Goal: Information Seeking & Learning: Find specific fact

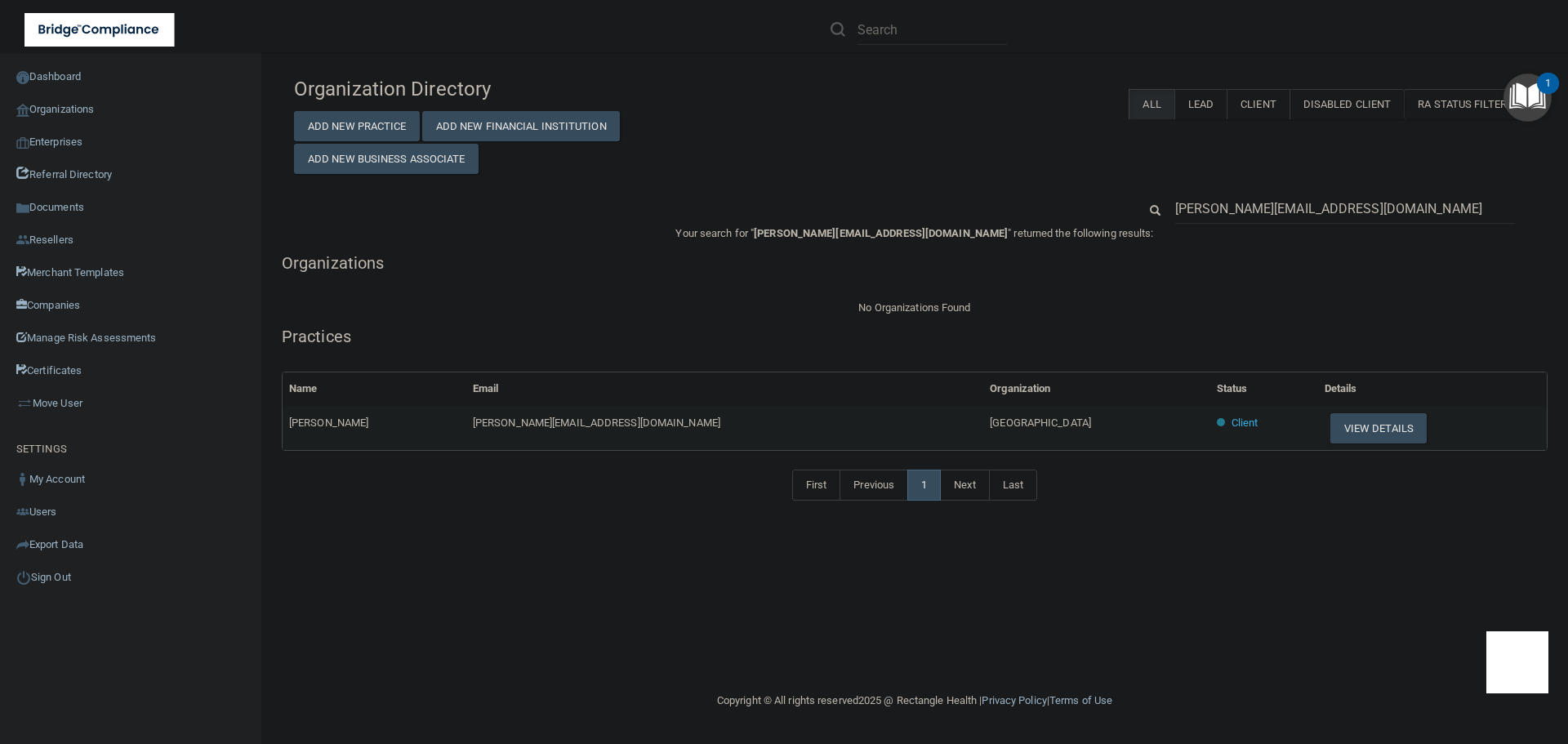
click at [1290, 211] on input "jeanelle@alhambradentalplaza.com" at bounding box center [1345, 208] width 340 height 30
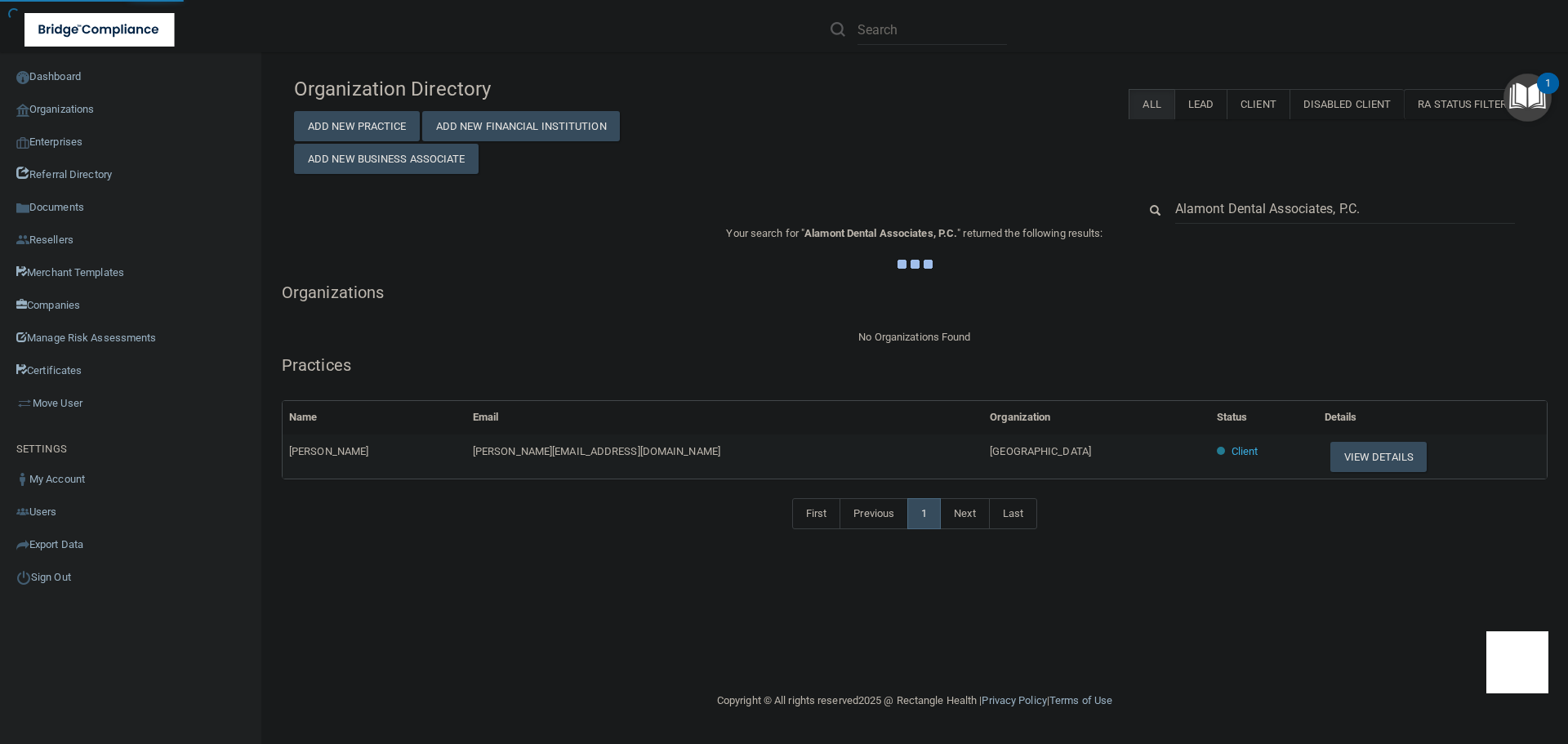
type input "Alamont Dental Associates, P.C."
click at [1062, 165] on div "Organization Directory Add New Practice Add New Financial Institution Add New B…" at bounding box center [915, 121] width 1266 height 106
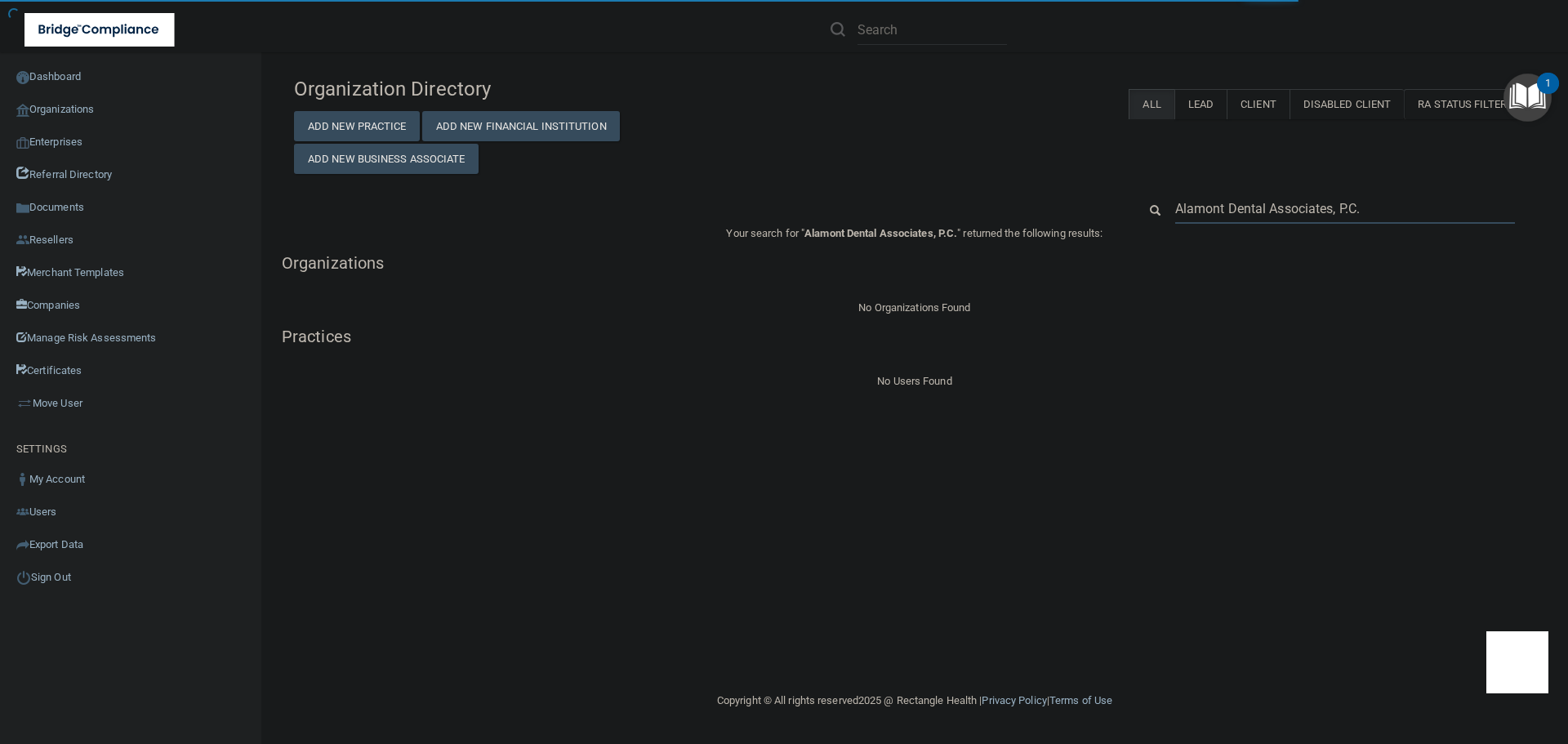
click at [1393, 205] on input "Alamont Dental Associates, P.C." at bounding box center [1345, 208] width 340 height 30
type input "Alamont Dental Associates"
click at [1286, 281] on div "Your search for " Alamont Dental Associates " returned the following results: O…" at bounding box center [915, 307] width 1266 height 166
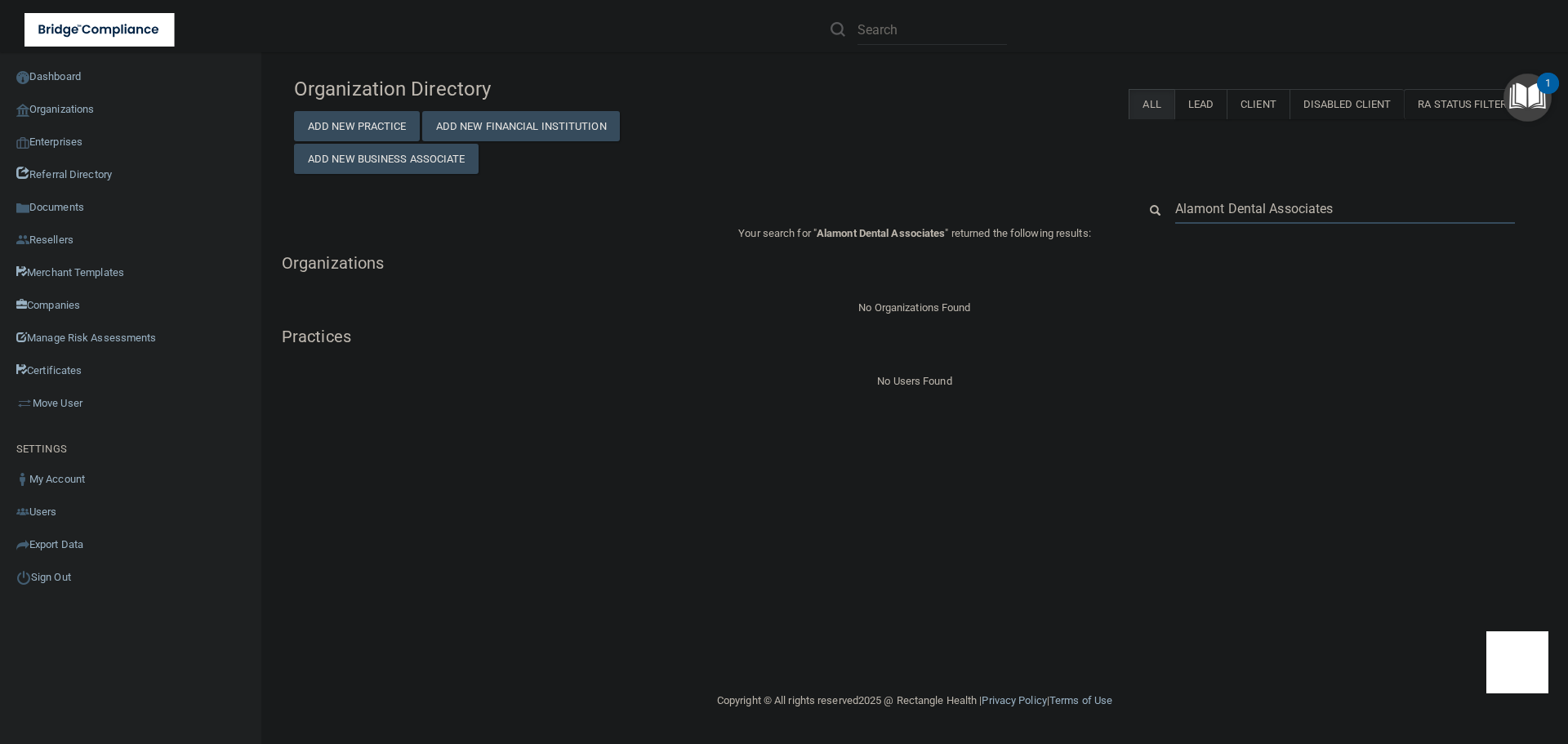
click at [1289, 211] on input "Alamont Dental Associates" at bounding box center [1345, 208] width 340 height 30
paste input "423) 968-4422"
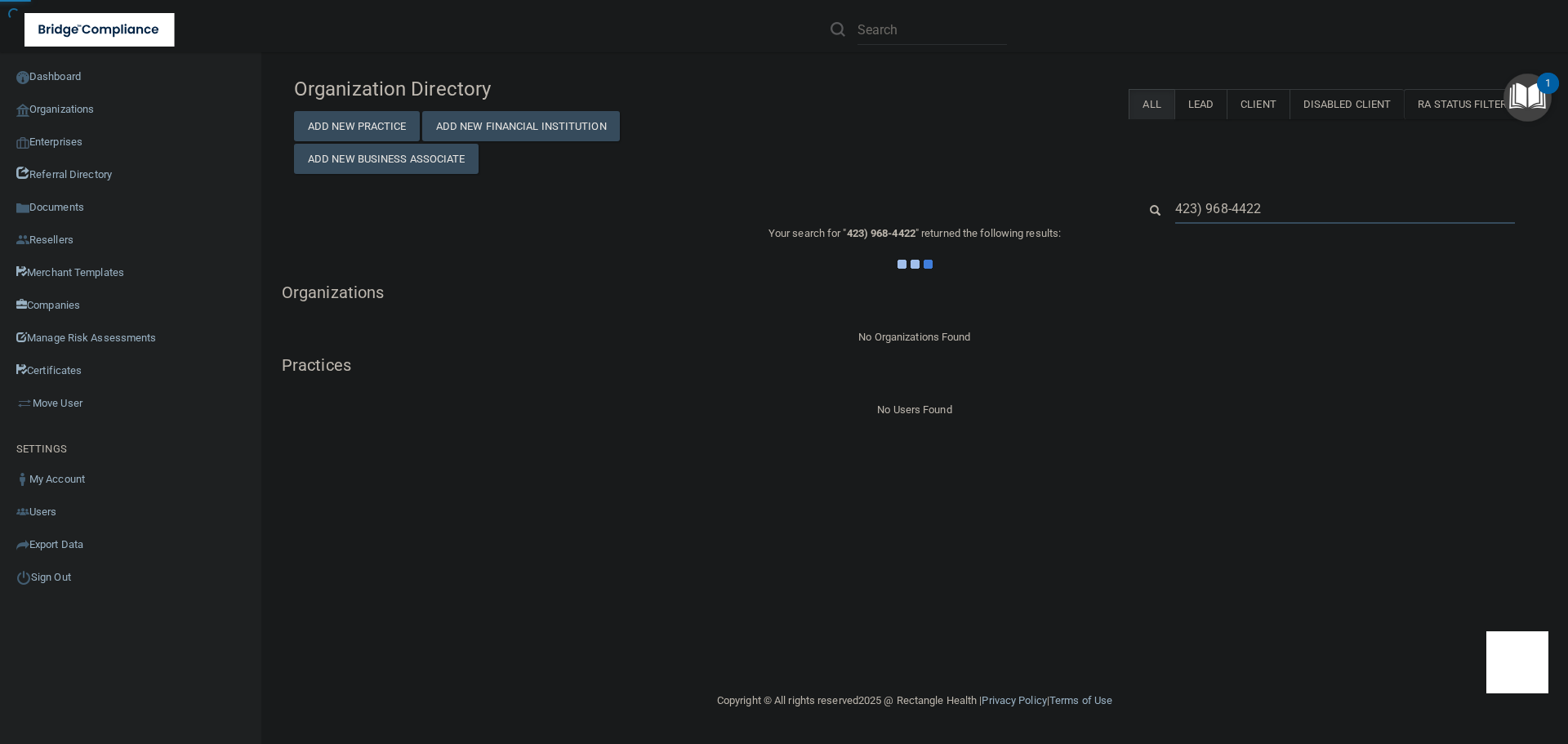
type input "423) 968-4422"
click at [1200, 302] on div "Your search for " 423) 968-4422 " returned the following results: Organizations…" at bounding box center [915, 322] width 1266 height 196
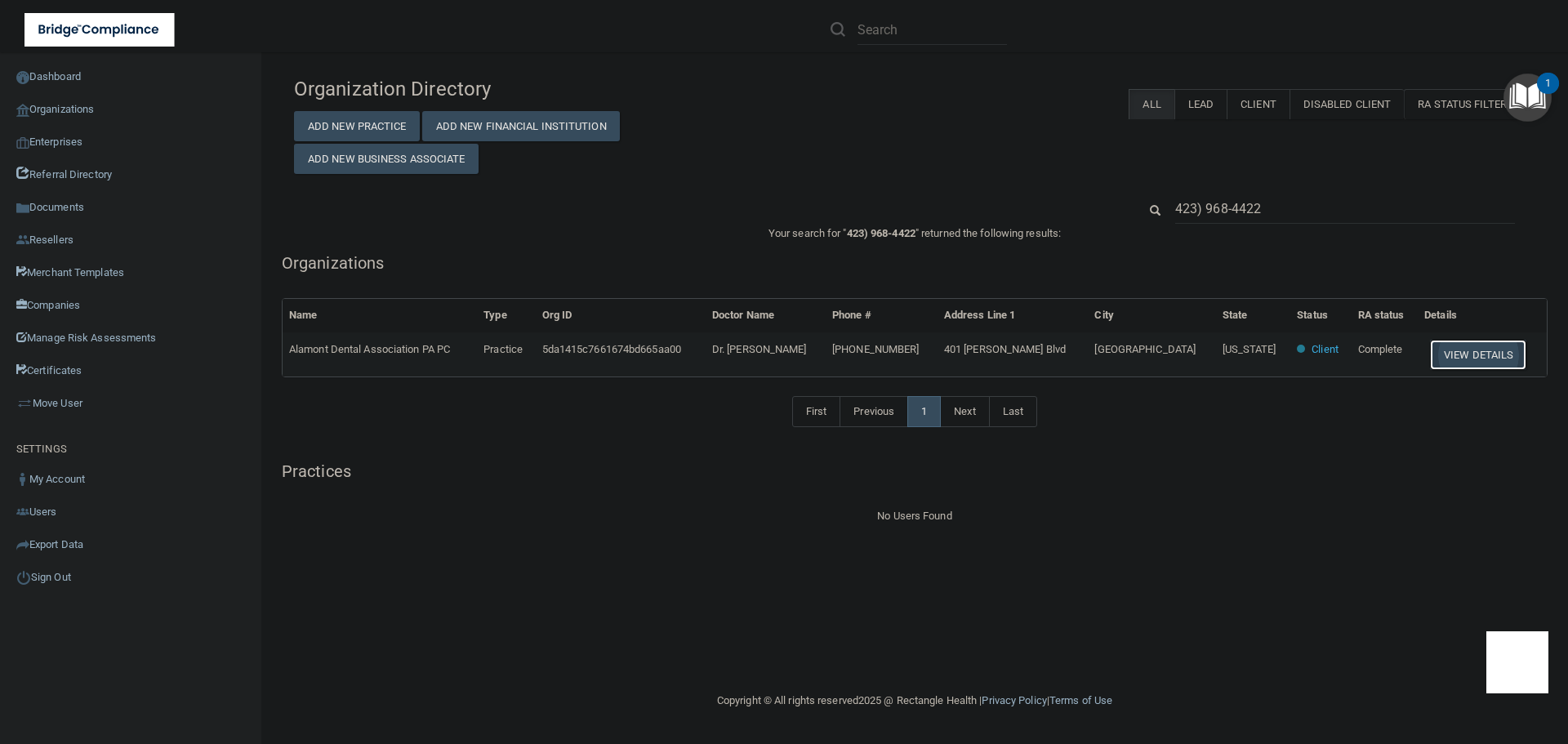
click at [1444, 348] on button "View Details" at bounding box center [1478, 355] width 96 height 30
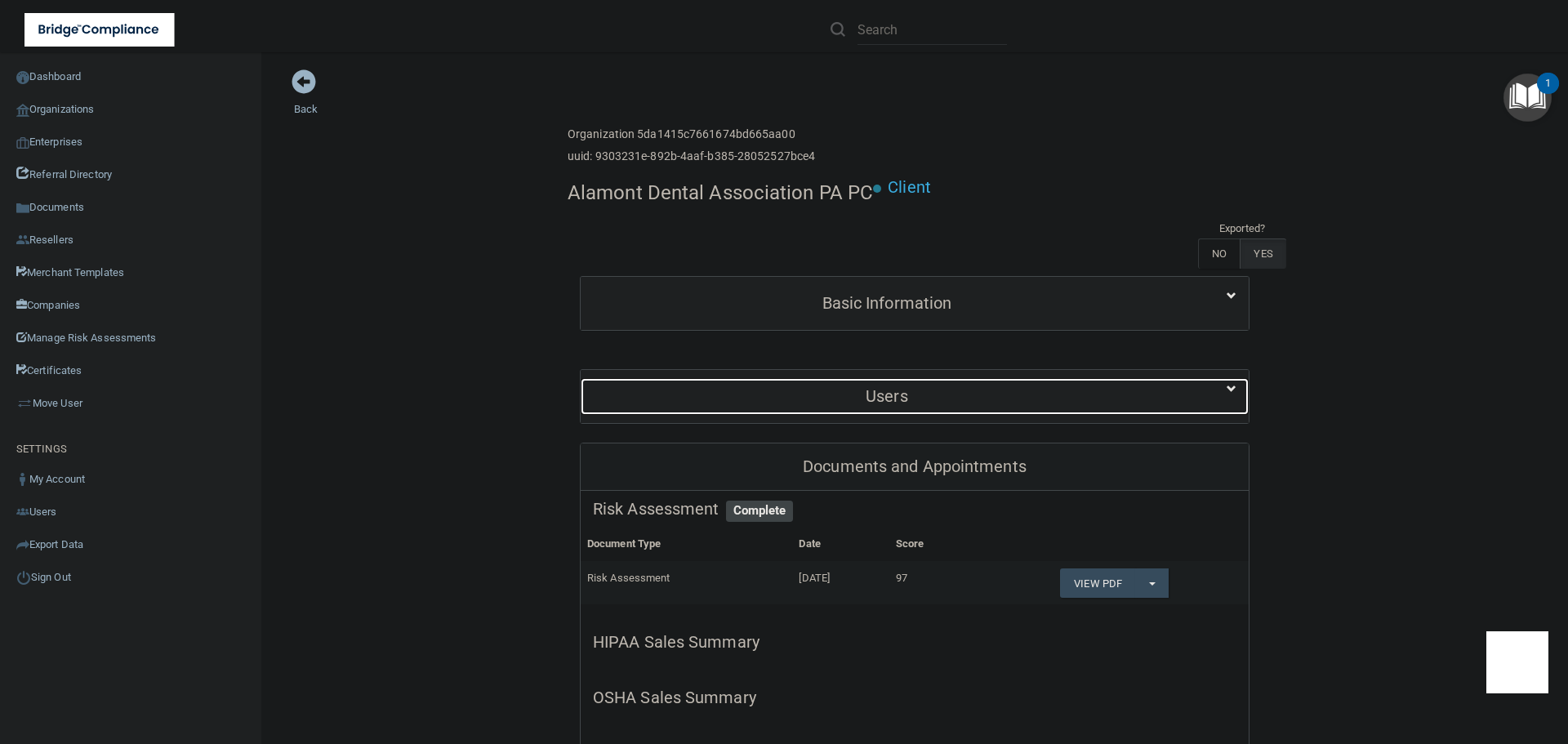
click at [923, 402] on h5 "Users" at bounding box center [887, 397] width 588 height 18
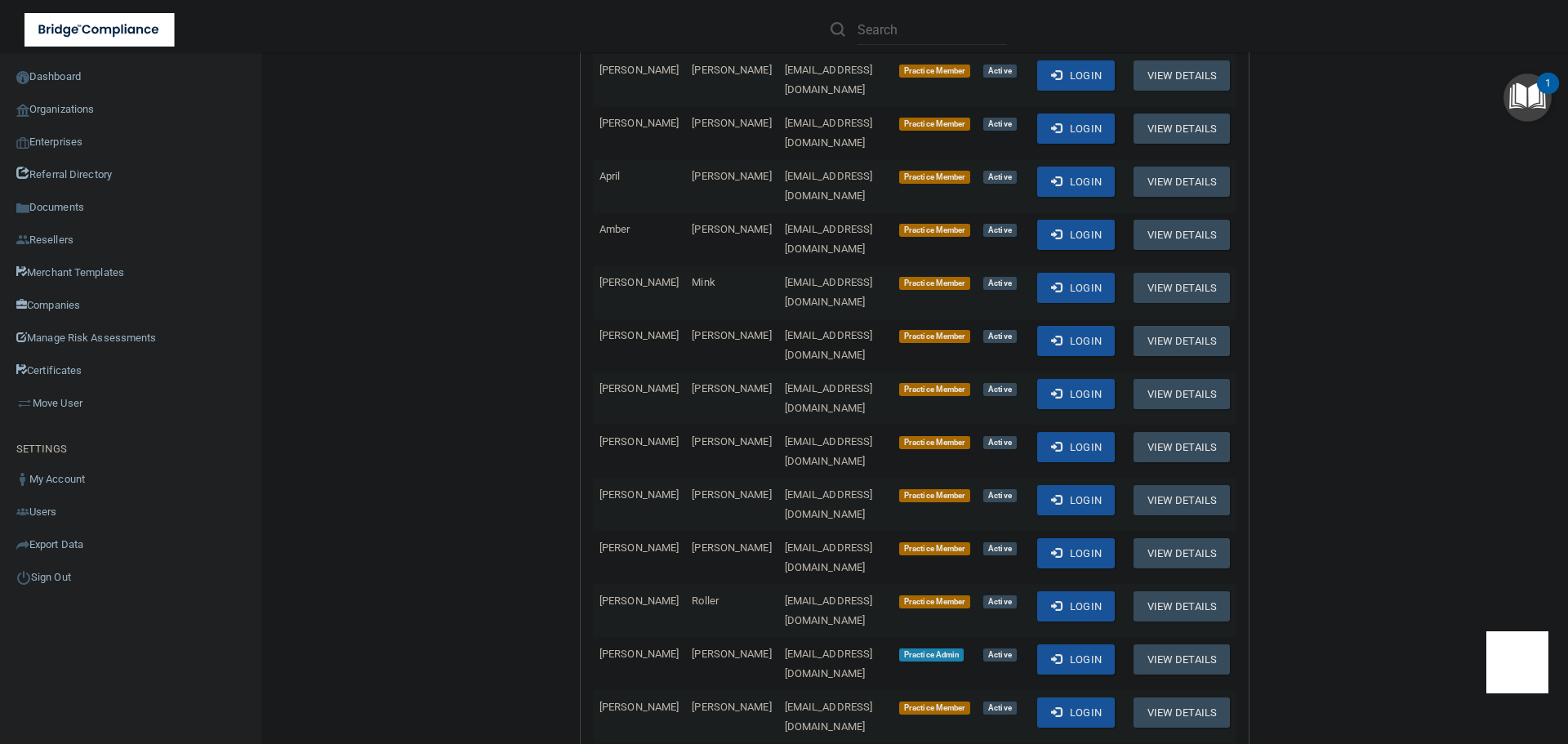
scroll to position [894, 0]
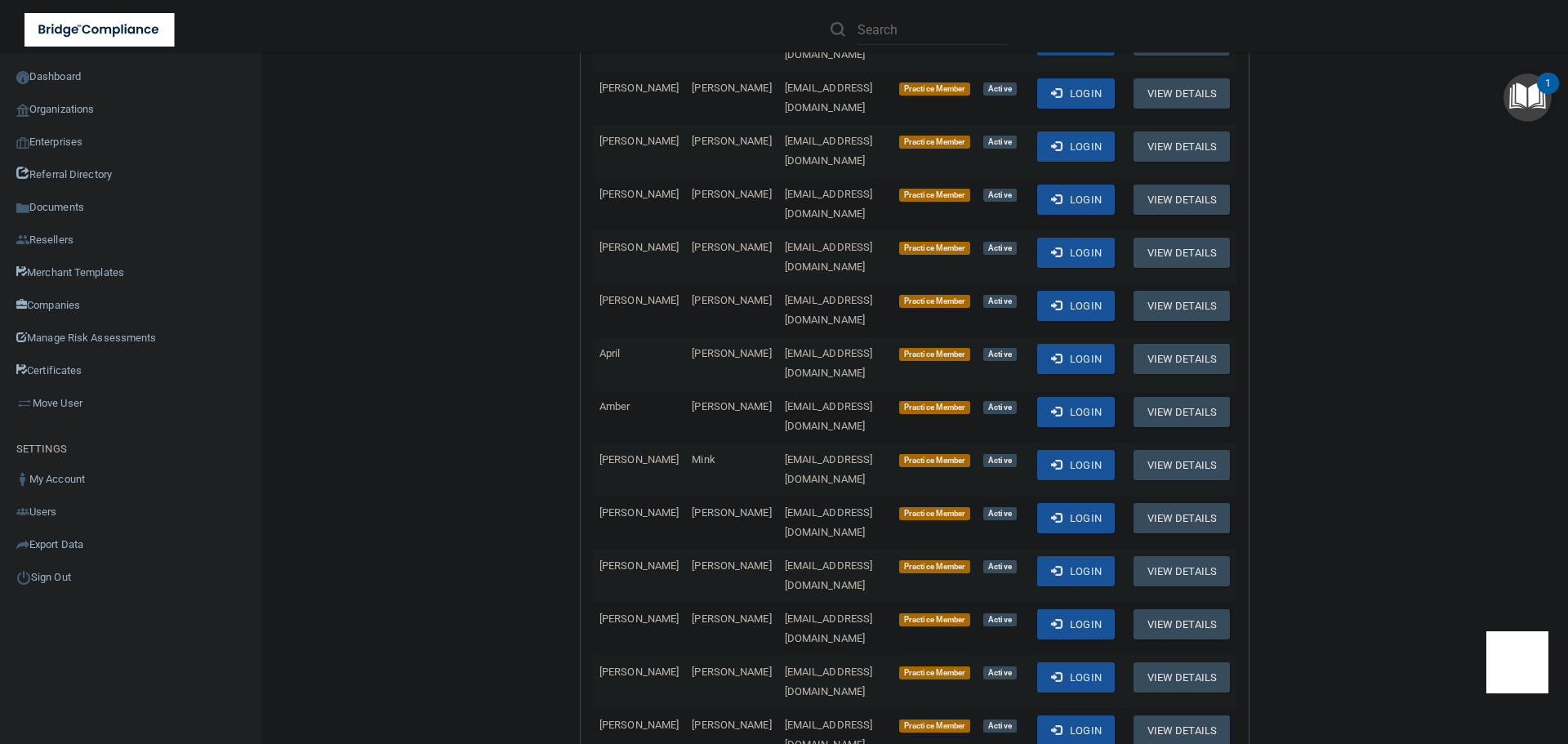
copy td "lscardo@alamontdental.com"
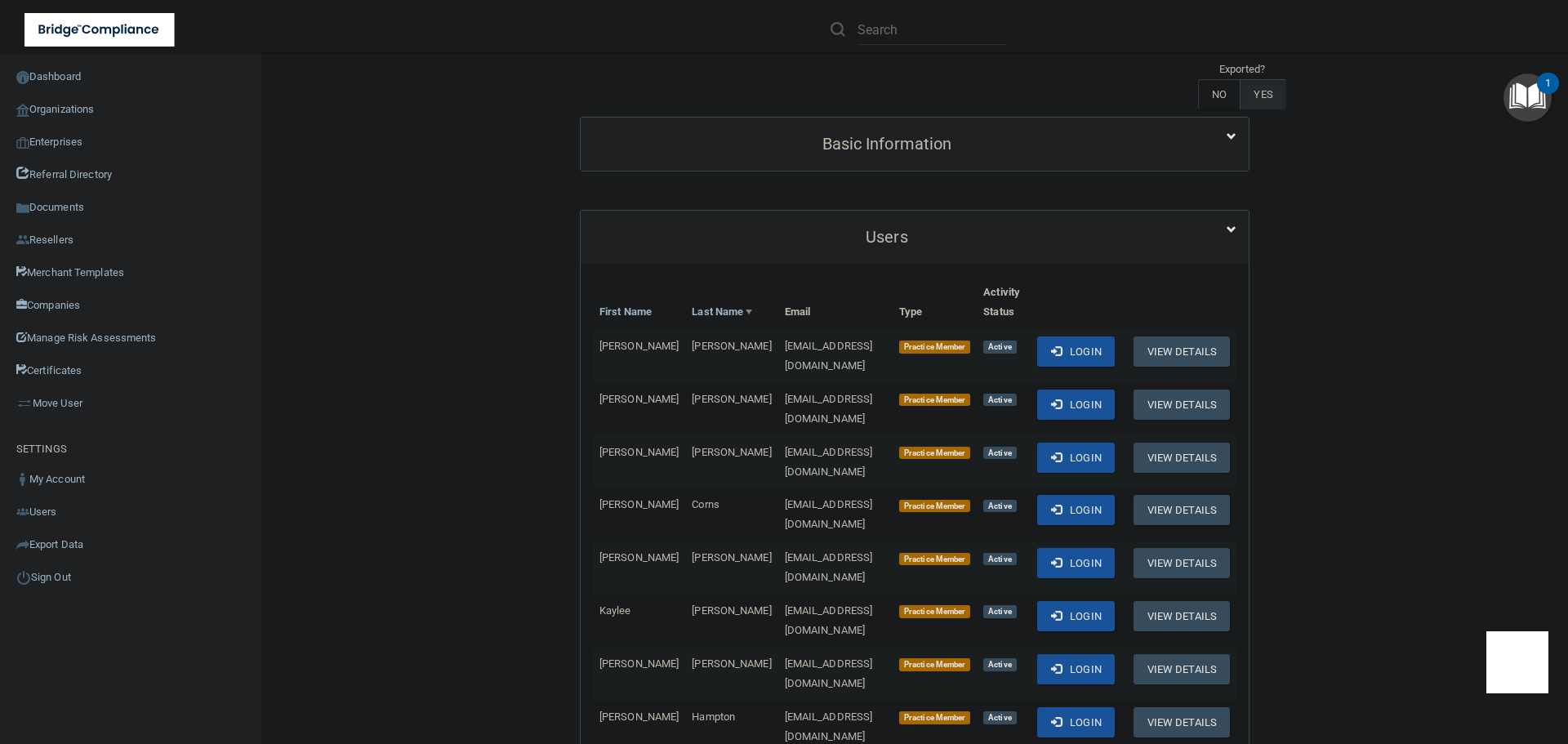
scroll to position [0, 0]
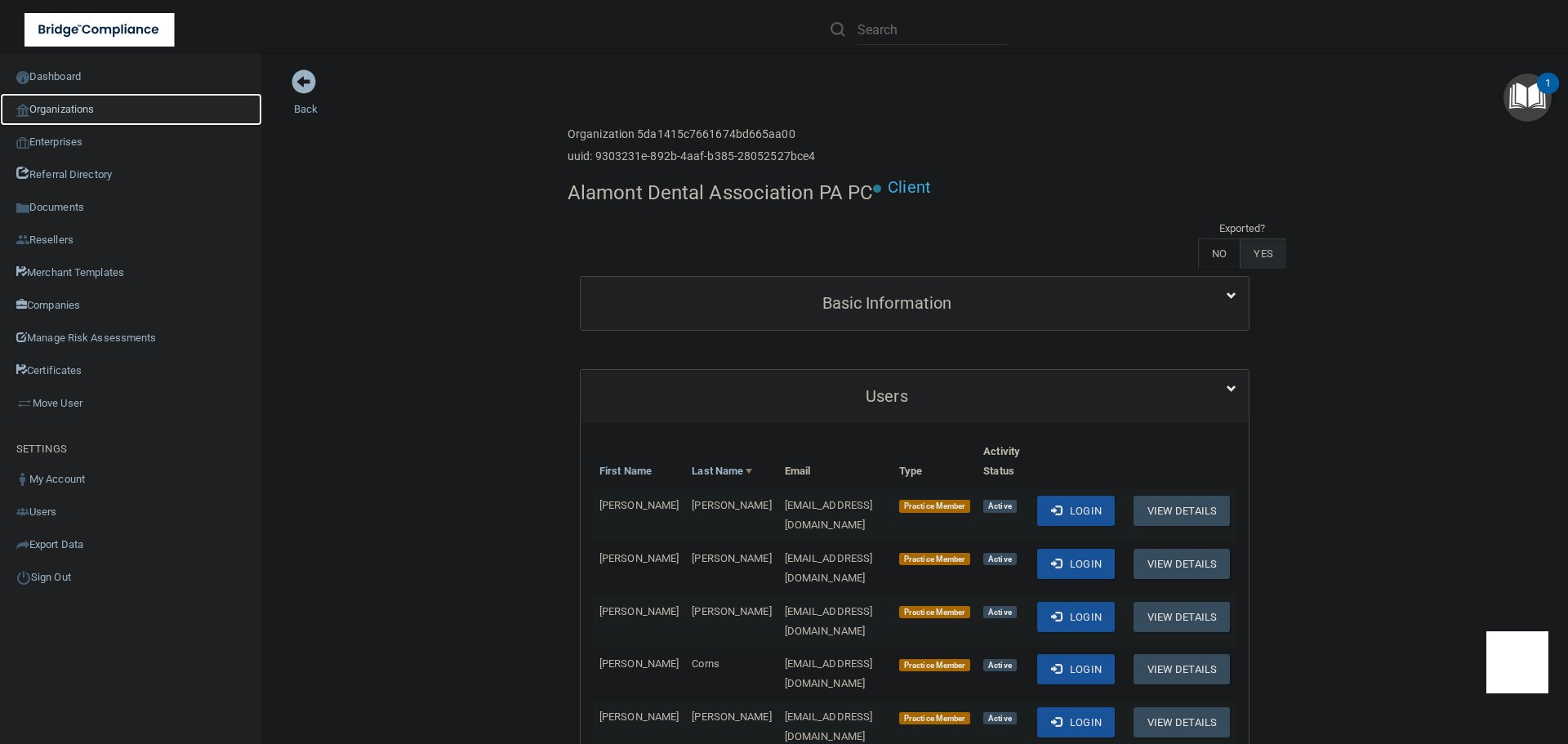
click at [62, 106] on link "Organizations" at bounding box center [131, 109] width 262 height 33
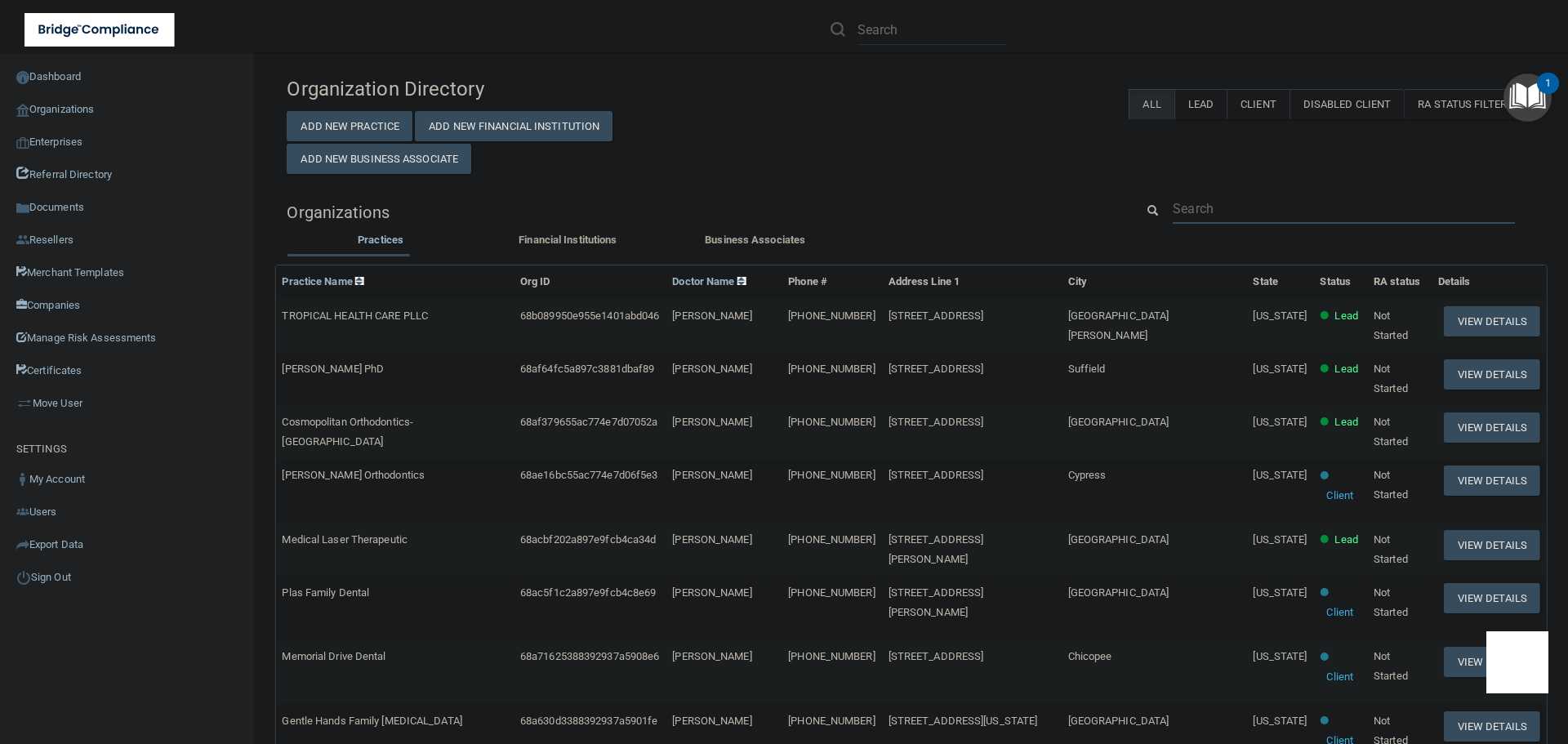
click at [1219, 214] on input "text" at bounding box center [1343, 208] width 342 height 30
paste input "[EMAIL_ADDRESS][DOMAIN_NAME]"
type input "[EMAIL_ADDRESS][DOMAIN_NAME]"
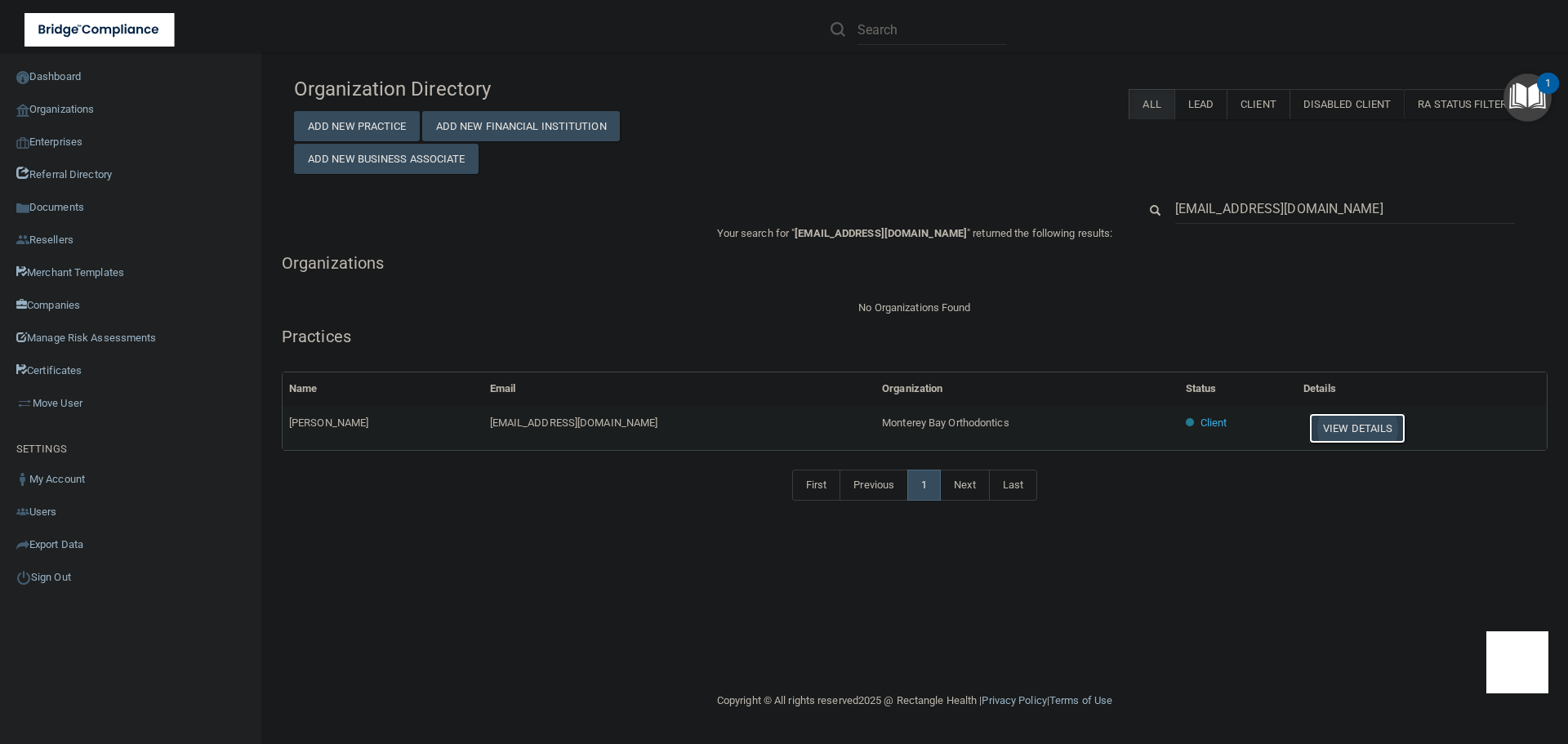
click at [1352, 427] on button "View Details" at bounding box center [1357, 427] width 96 height 30
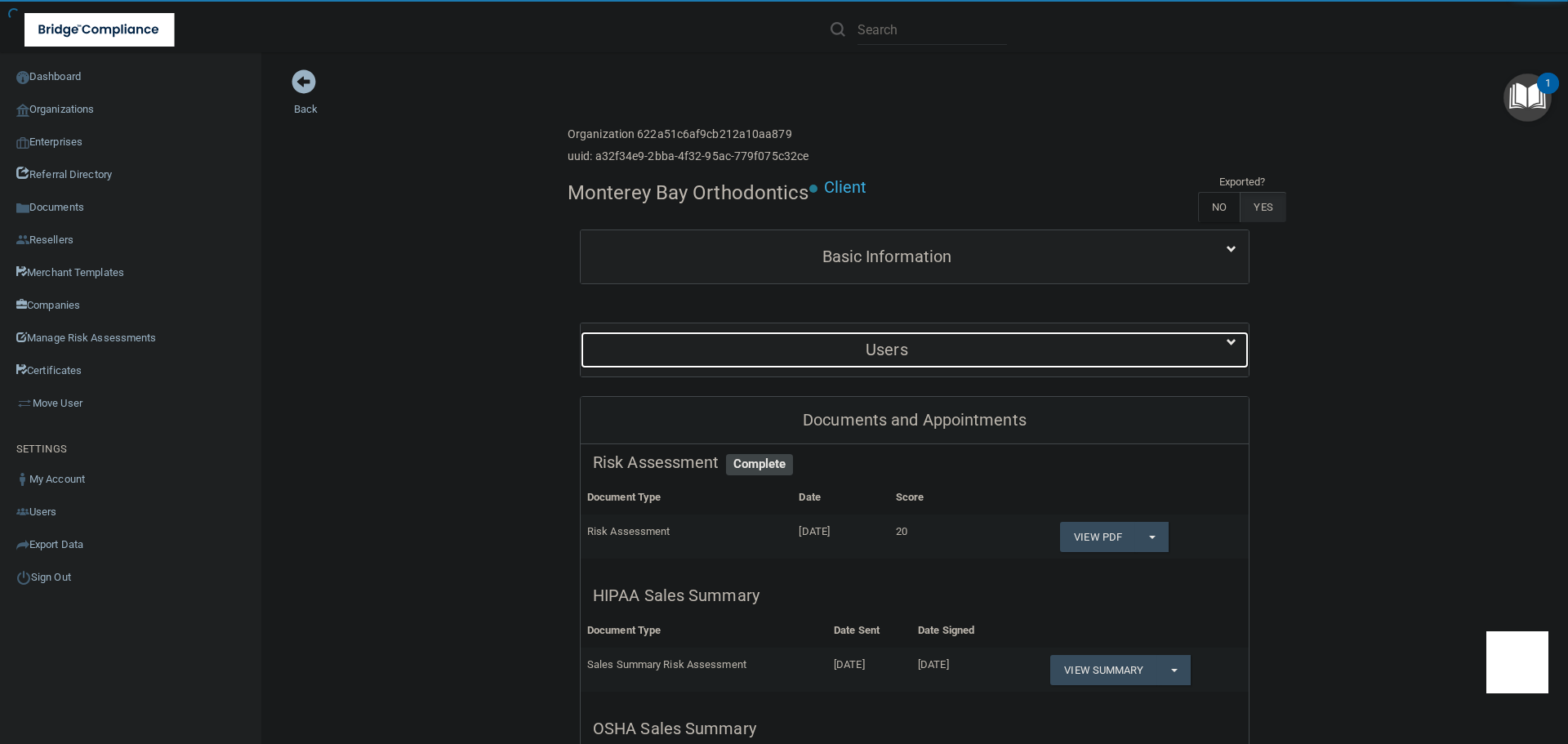
click at [913, 333] on div "Users" at bounding box center [886, 350] width 612 height 36
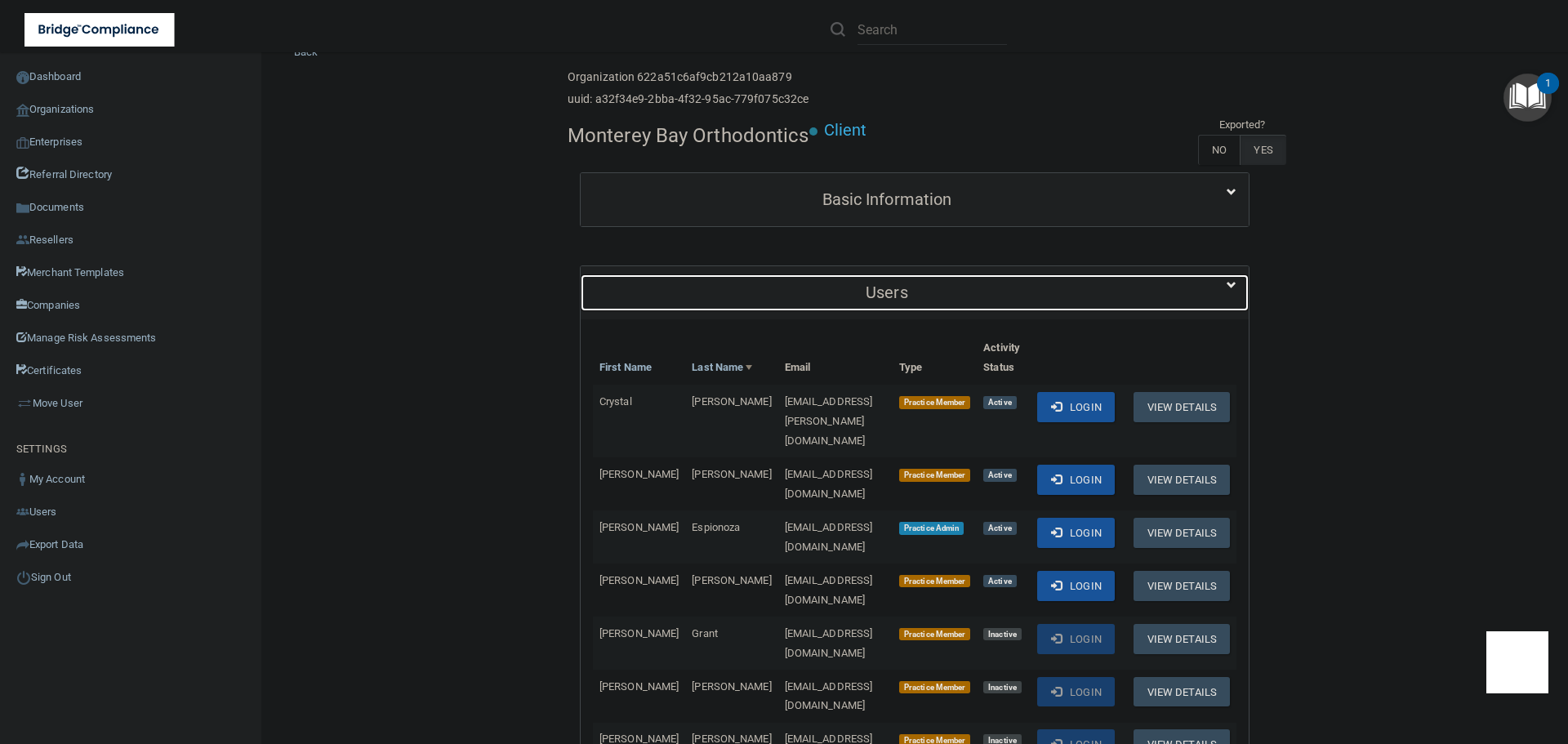
scroll to position [82, 0]
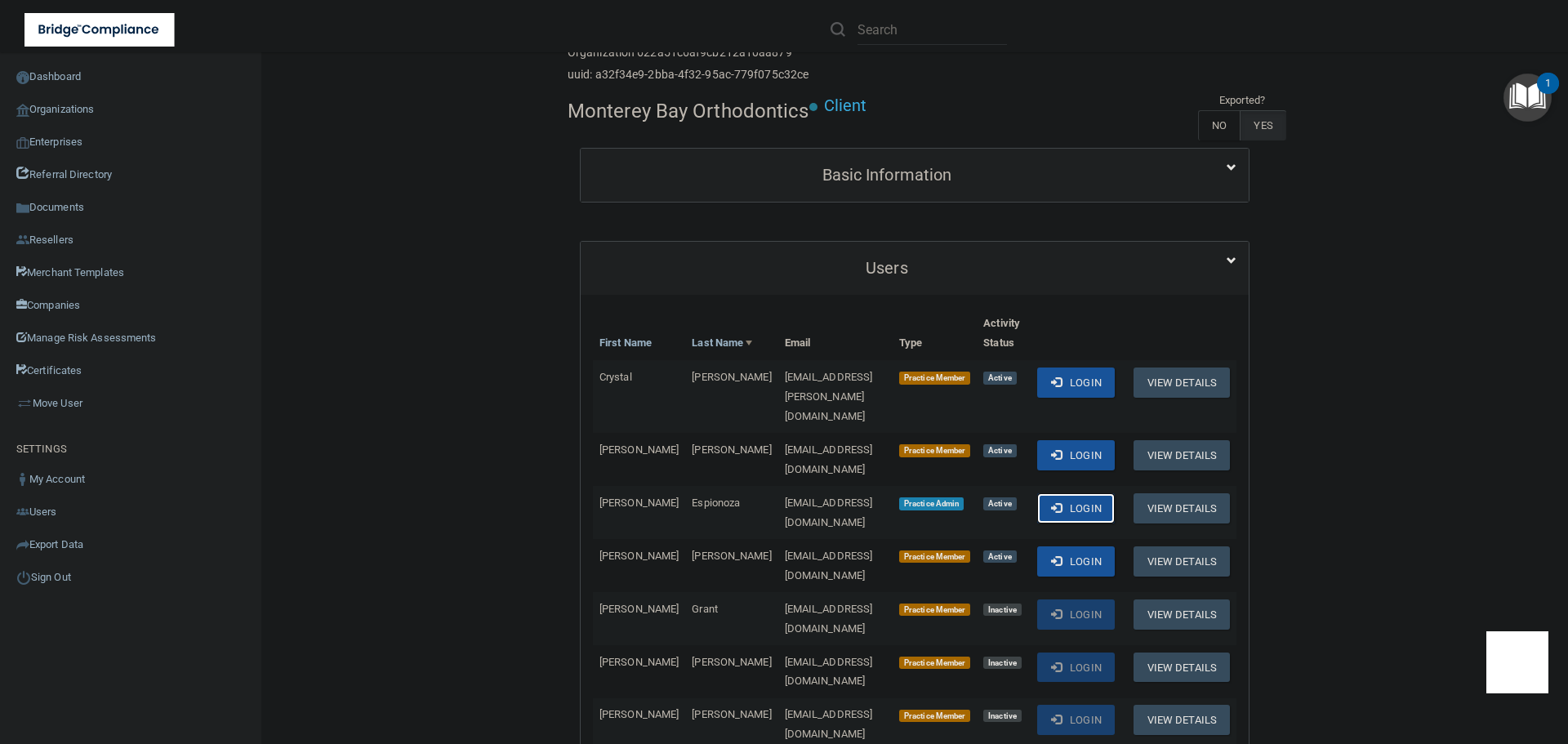
click at [1111, 493] on button "Login" at bounding box center [1075, 508] width 77 height 30
click at [622, 116] on h4 "Monterey Bay Orthodontics" at bounding box center [689, 110] width 242 height 21
copy div "Monterey Bay Orthodontics"
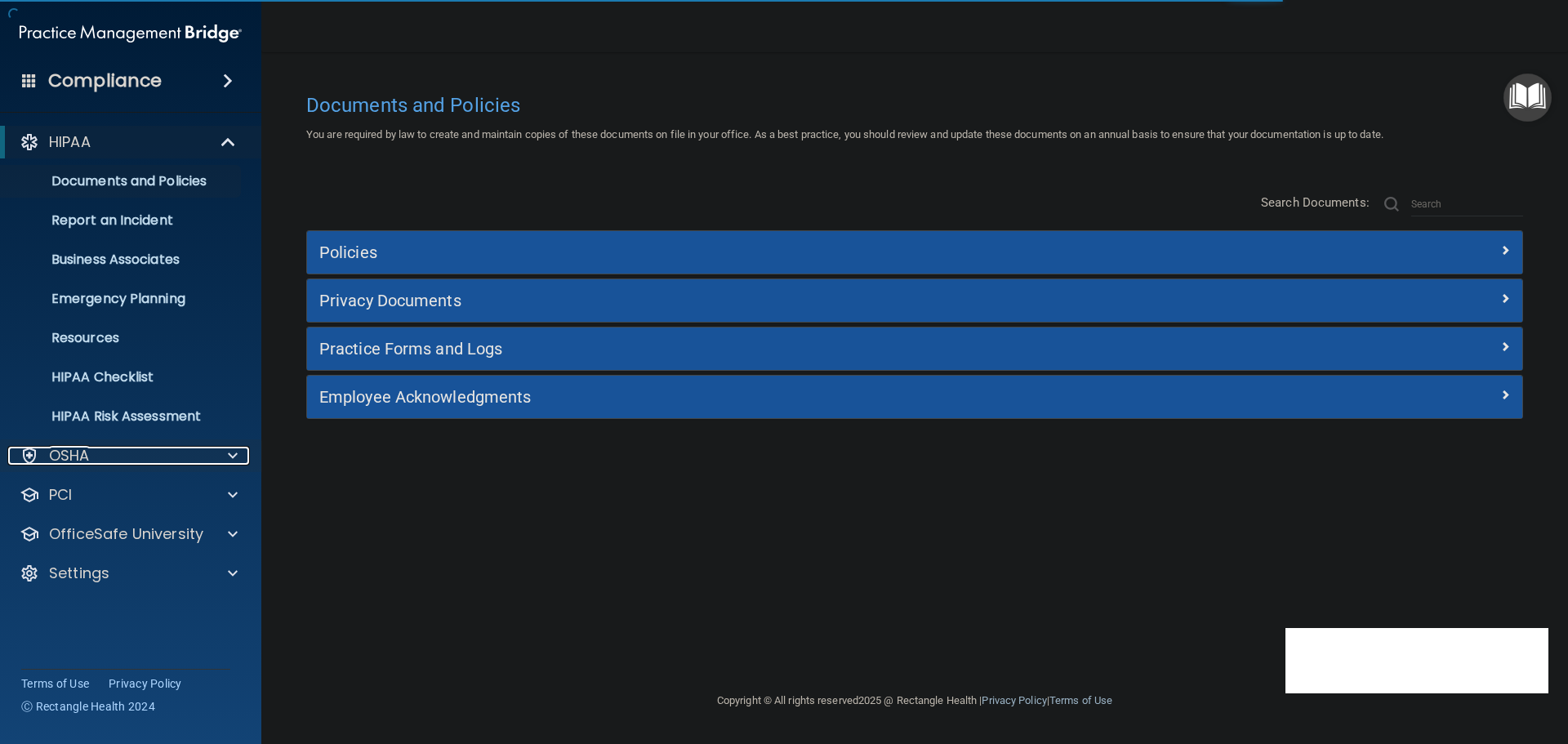
click at [235, 453] on span at bounding box center [233, 456] width 10 height 20
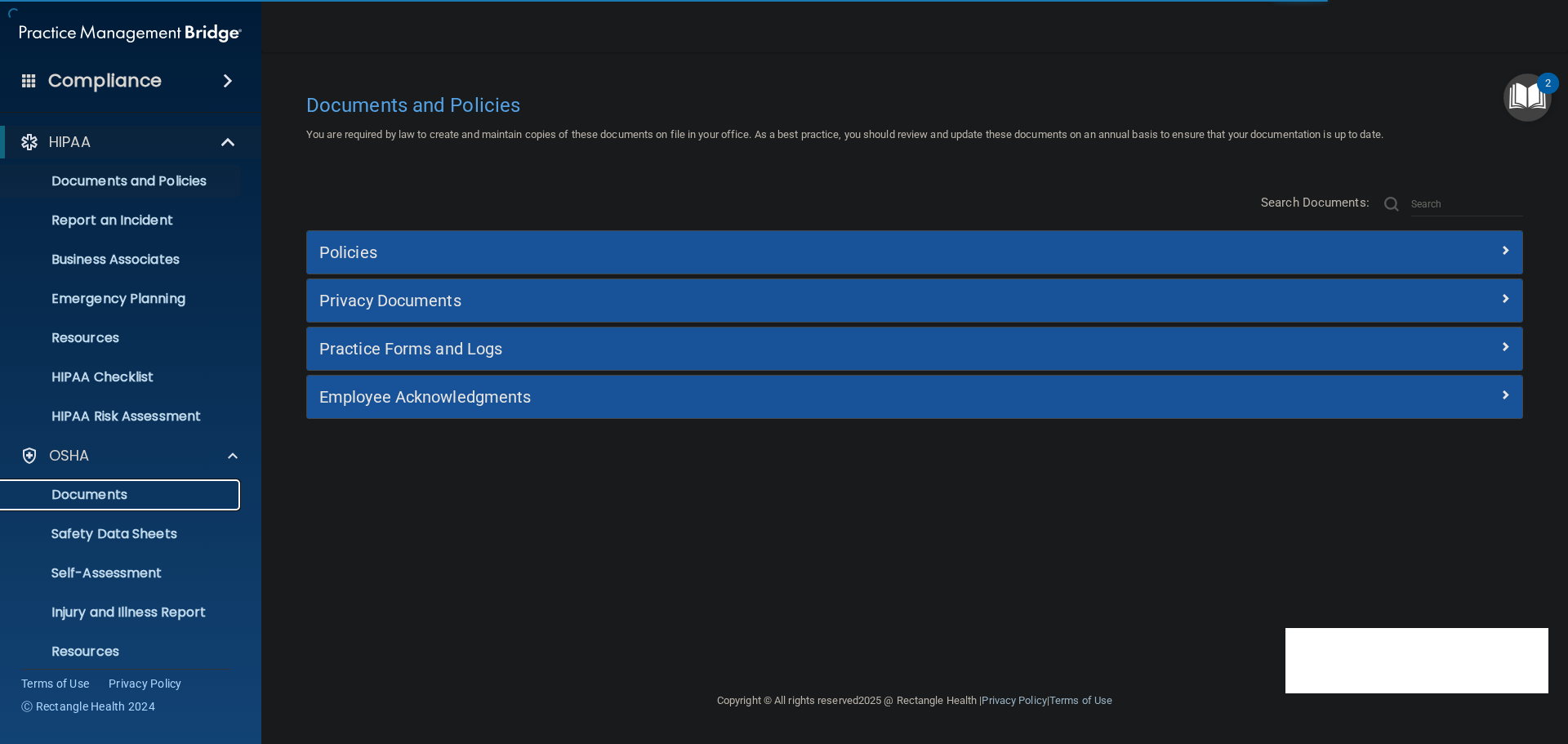
click at [136, 496] on p "Documents" at bounding box center [122, 495] width 223 height 16
